Goal: Use online tool/utility: Use online tool/utility

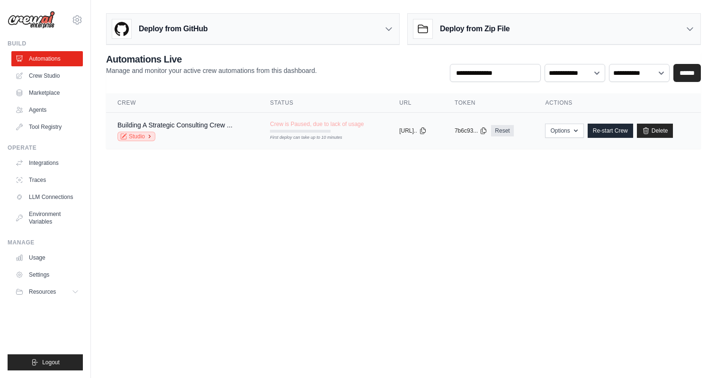
click at [138, 135] on link "Studio" at bounding box center [136, 136] width 38 height 9
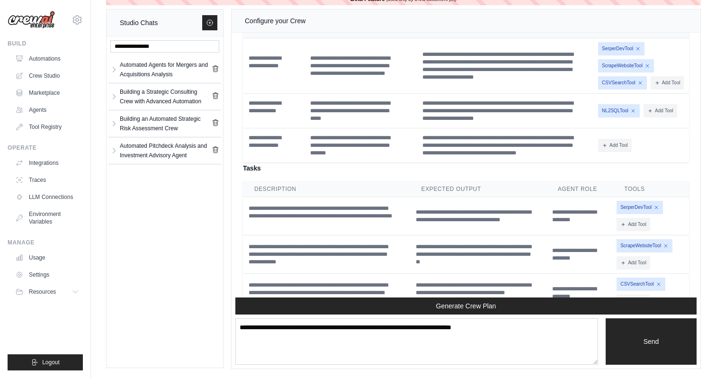
scroll to position [2467, 0]
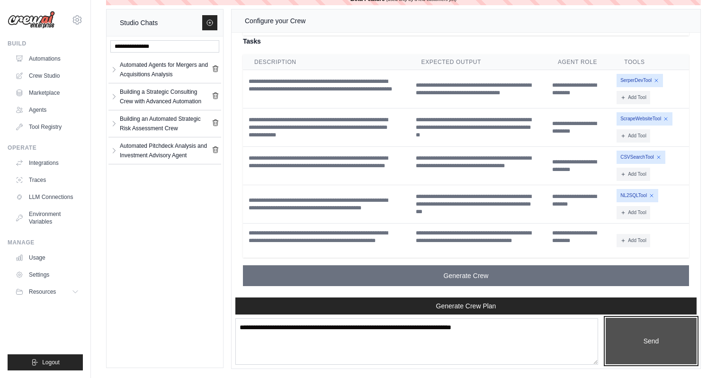
click at [666, 347] on button "Send" at bounding box center [651, 341] width 91 height 46
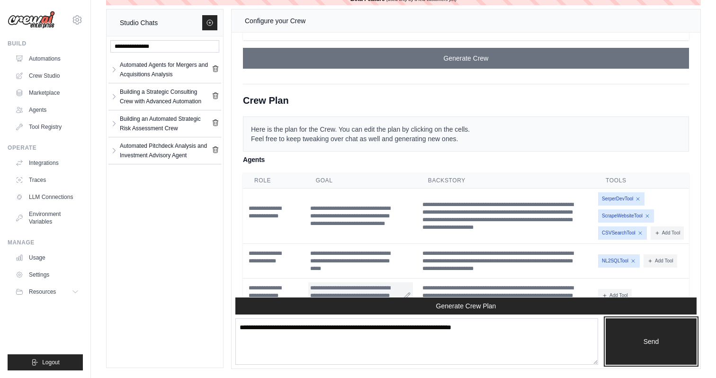
scroll to position [2194, 0]
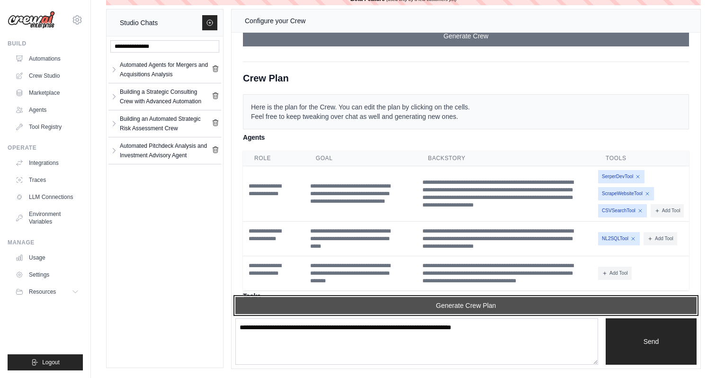
click at [465, 309] on button "Generate Crew Plan" at bounding box center [465, 305] width 461 height 17
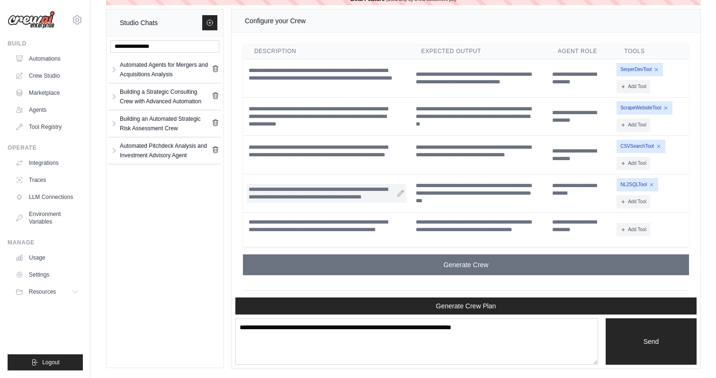
scroll to position [2961, 0]
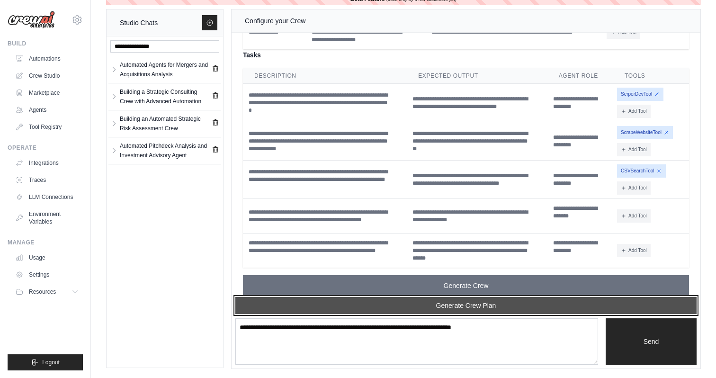
click at [517, 307] on button "Generate Crew Plan" at bounding box center [465, 305] width 461 height 17
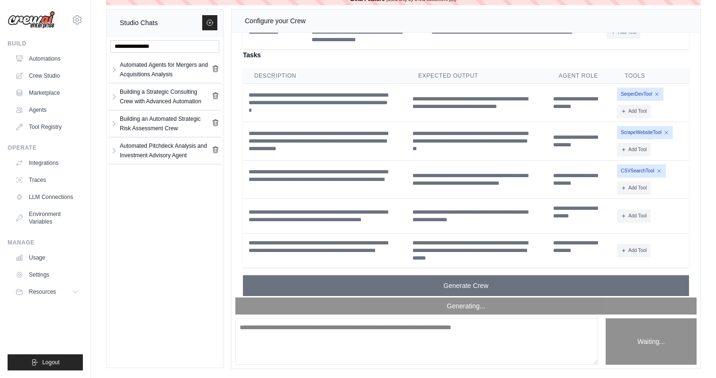
scroll to position [2982, 0]
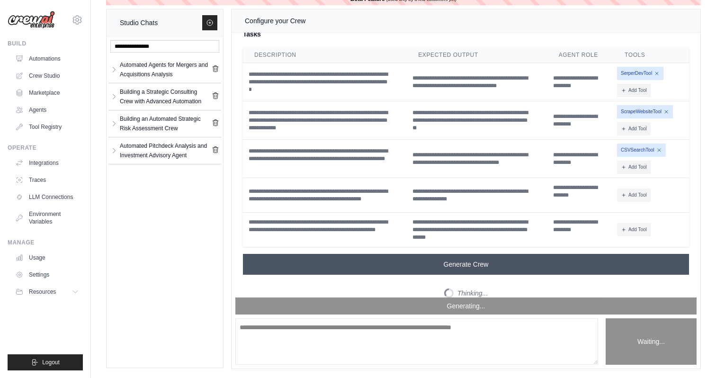
click at [473, 260] on button "Generate Crew" at bounding box center [466, 264] width 446 height 21
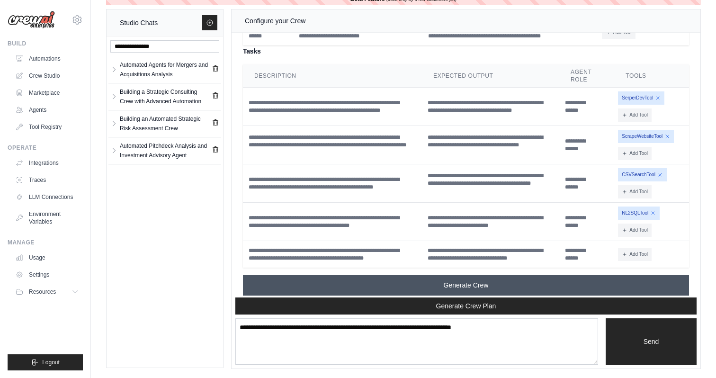
click at [492, 275] on button "Generate Crew" at bounding box center [466, 285] width 446 height 21
